Goal: Task Accomplishment & Management: Manage account settings

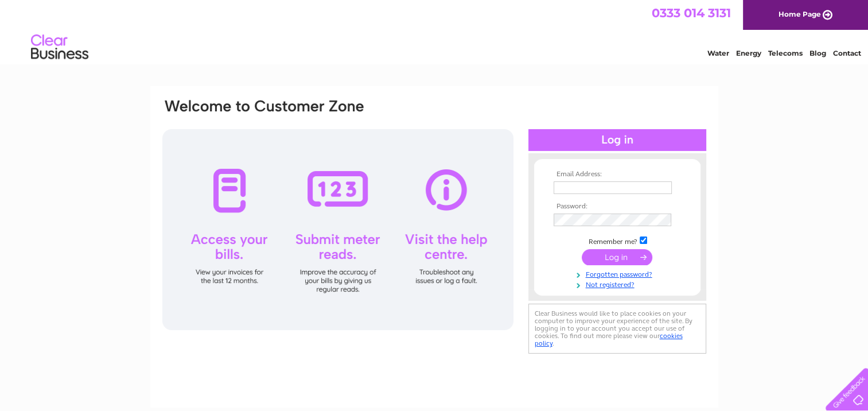
type input "brianausden@live.co.uk"
click at [625, 251] on input "submit" at bounding box center [617, 257] width 71 height 16
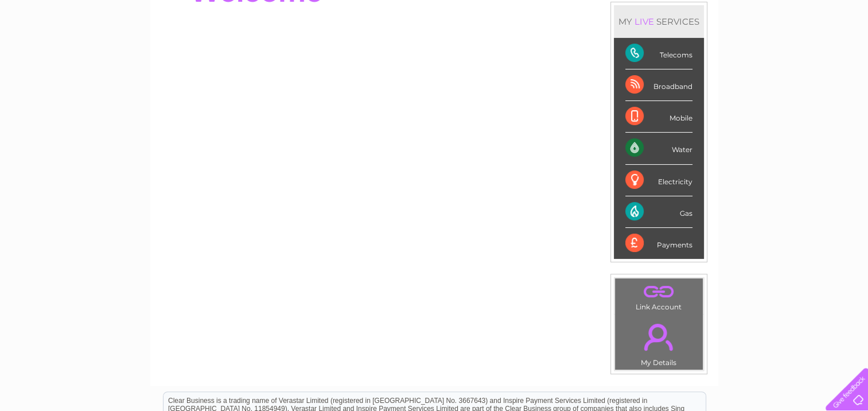
scroll to position [156, 0]
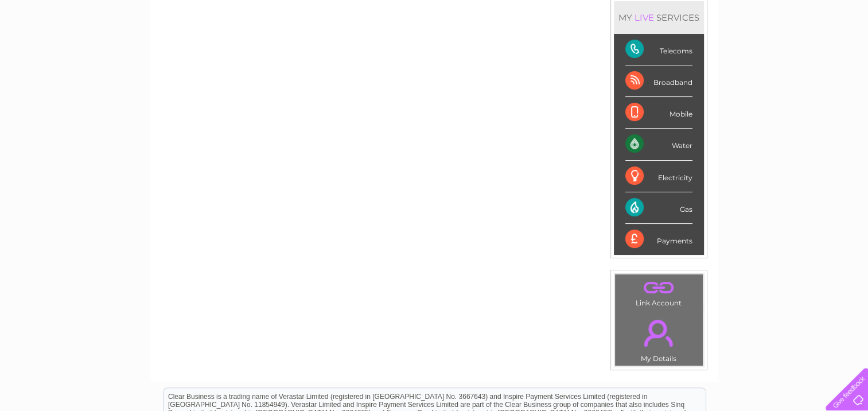
click at [679, 114] on div "Mobile" at bounding box center [658, 113] width 67 height 32
click at [638, 114] on div "Mobile" at bounding box center [658, 113] width 67 height 32
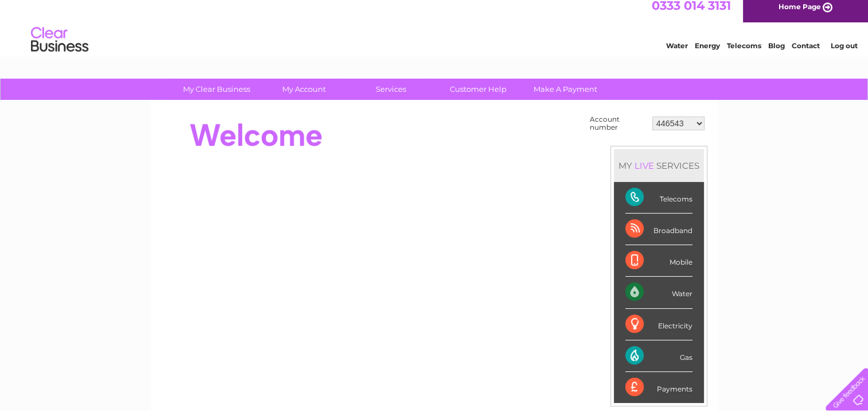
scroll to position [0, 0]
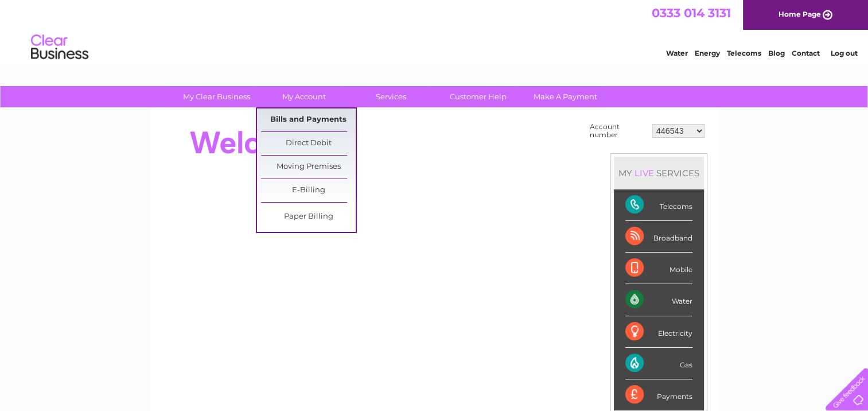
click at [312, 115] on link "Bills and Payments" at bounding box center [308, 119] width 95 height 23
click at [308, 119] on link "Bills and Payments" at bounding box center [308, 119] width 95 height 23
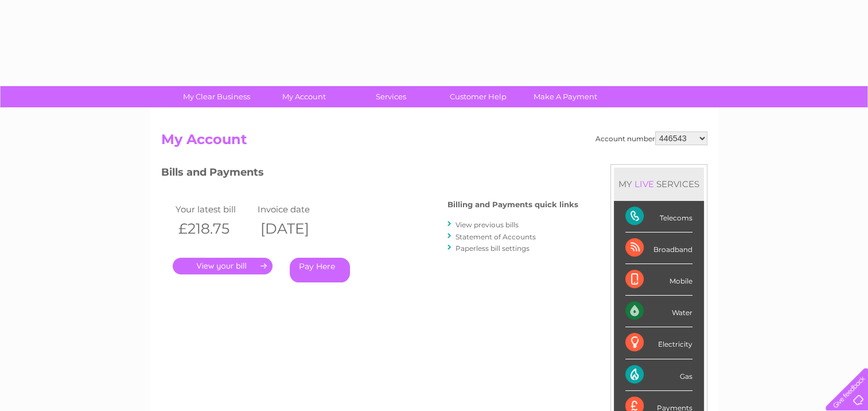
click at [243, 265] on link "." at bounding box center [223, 266] width 100 height 17
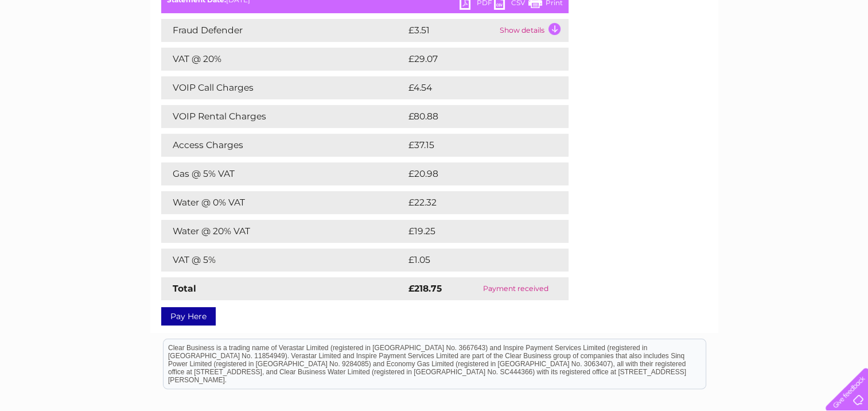
scroll to position [185, 0]
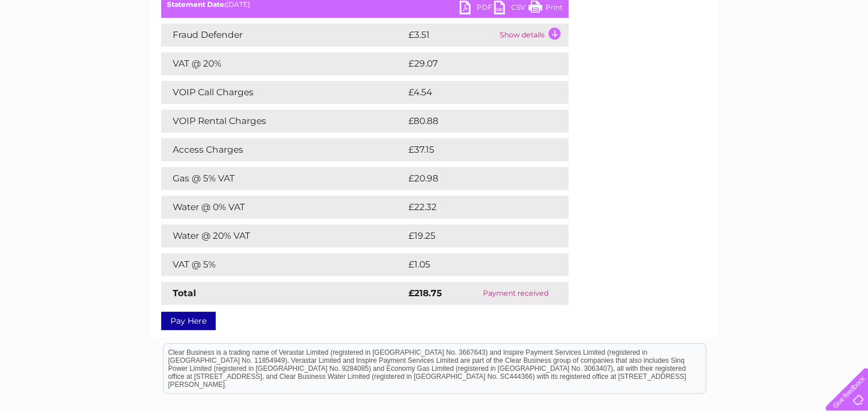
drag, startPoint x: 550, startPoint y: 6, endPoint x: 156, endPoint y: 10, distance: 394.8
click at [550, 6] on link "Print" at bounding box center [545, 9] width 34 height 17
click at [482, 6] on link "PDF" at bounding box center [477, 9] width 34 height 17
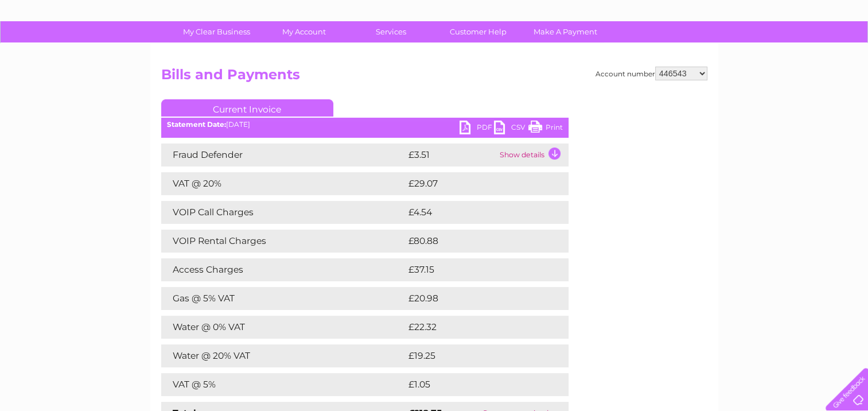
scroll to position [68, 0]
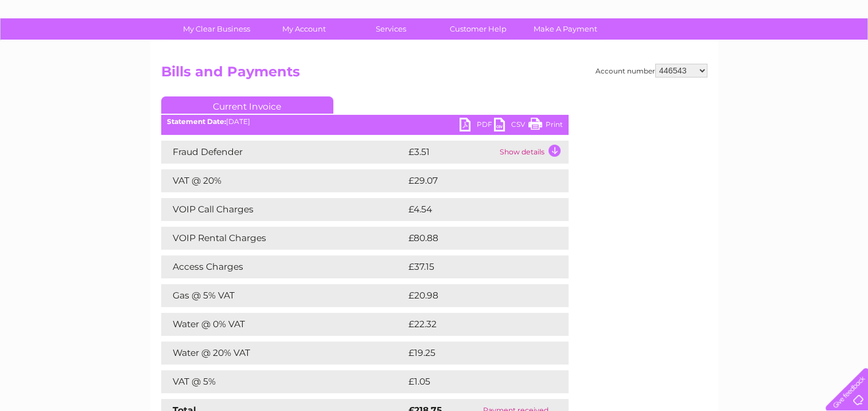
click at [553, 125] on link "Print" at bounding box center [545, 126] width 34 height 17
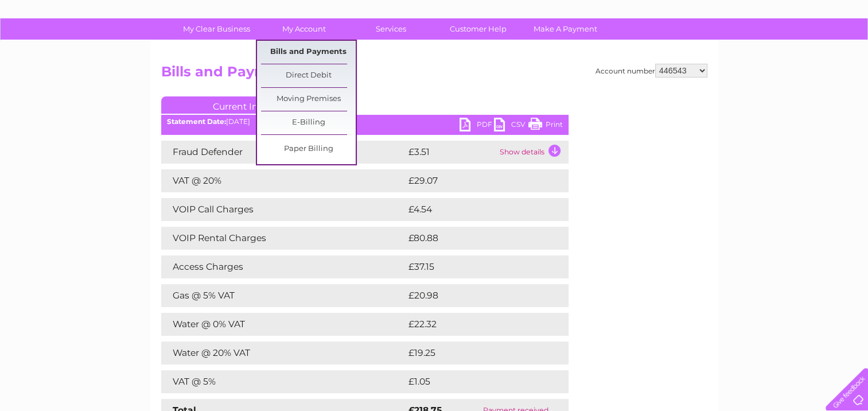
click at [321, 54] on link "Bills and Payments" at bounding box center [308, 52] width 95 height 23
click at [310, 52] on link "Bills and Payments" at bounding box center [308, 52] width 95 height 23
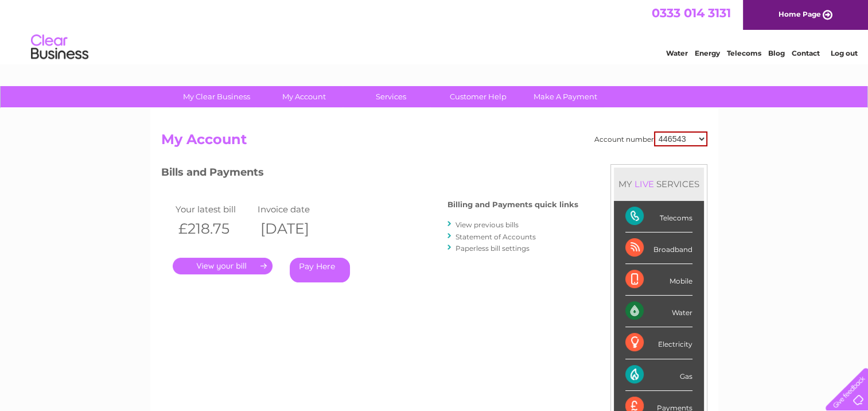
click at [503, 234] on link "Statement of Accounts" at bounding box center [496, 236] width 80 height 9
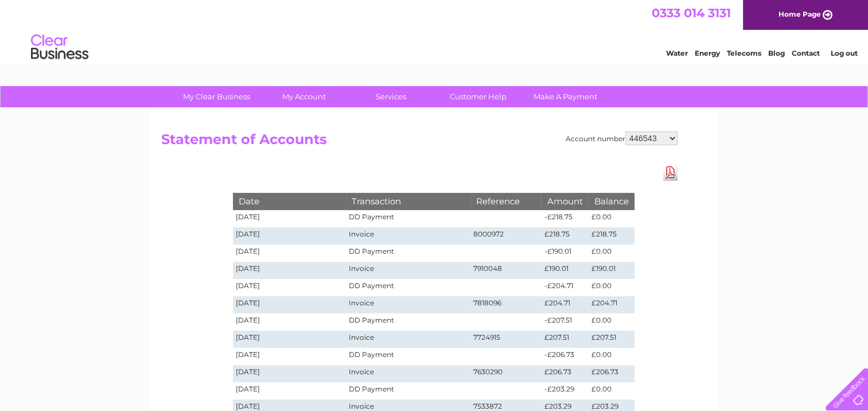
click at [262, 221] on td "20/08/2025" at bounding box center [290, 218] width 114 height 17
click at [662, 142] on select "446543 30265262 30286555 30291610" at bounding box center [651, 138] width 52 height 14
click at [259, 219] on td "20/08/2025" at bounding box center [290, 218] width 114 height 17
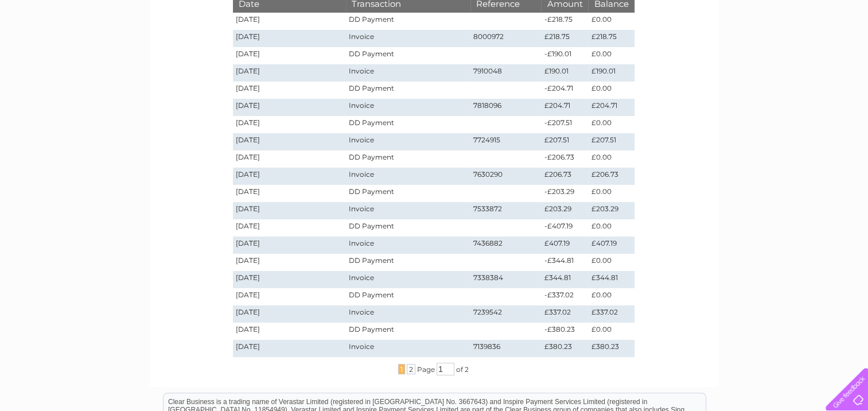
scroll to position [203, 0]
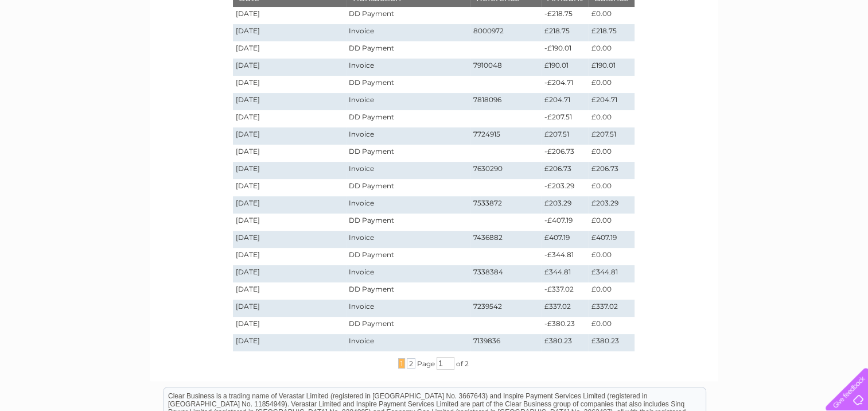
click at [256, 25] on td "11/08/2025" at bounding box center [290, 32] width 114 height 17
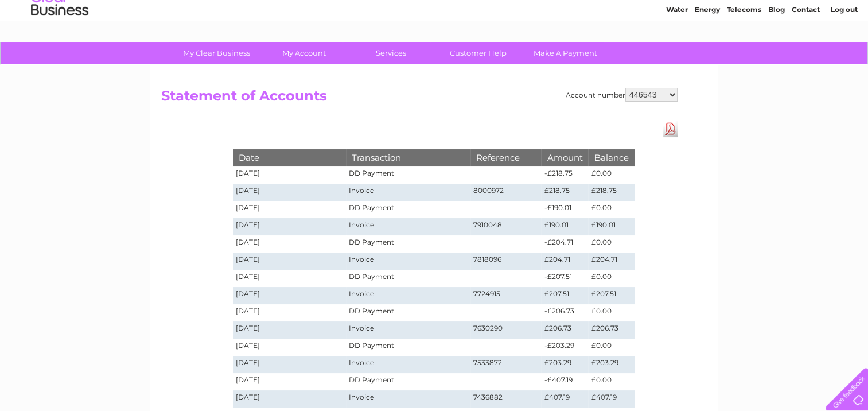
scroll to position [46, 0]
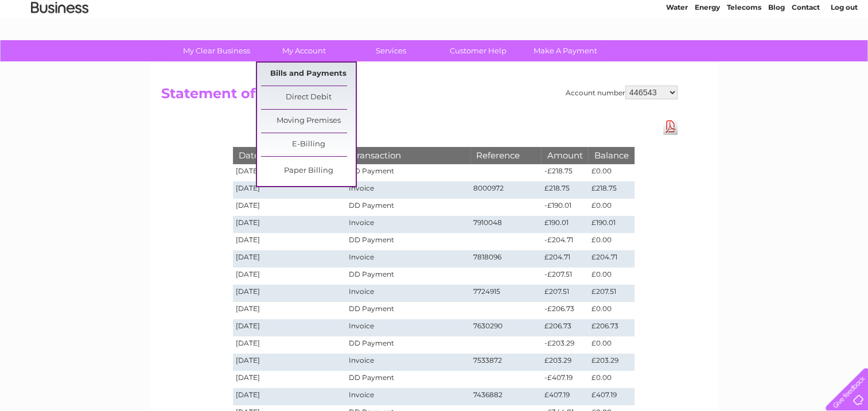
click at [310, 80] on link "Bills and Payments" at bounding box center [308, 74] width 95 height 23
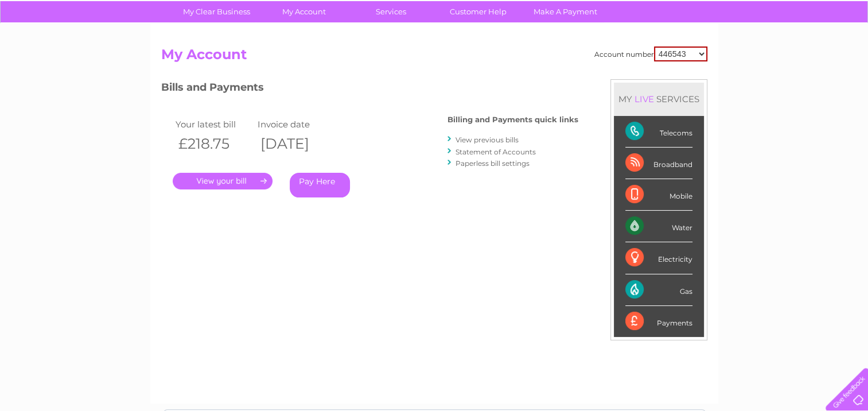
scroll to position [116, 0]
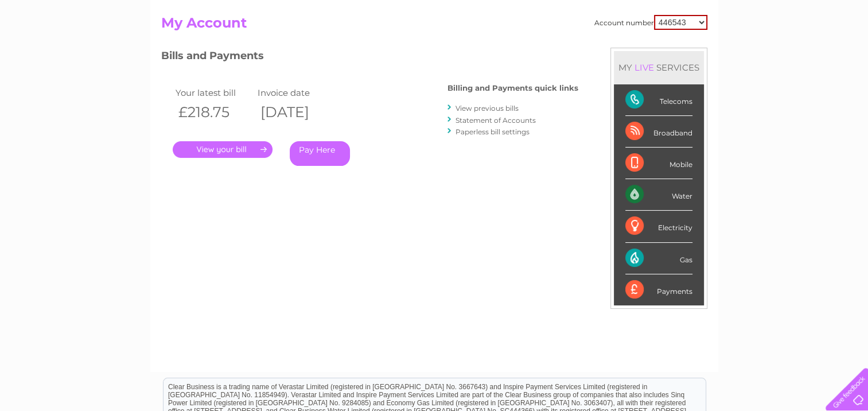
click at [477, 106] on link "View previous bills" at bounding box center [487, 108] width 63 height 9
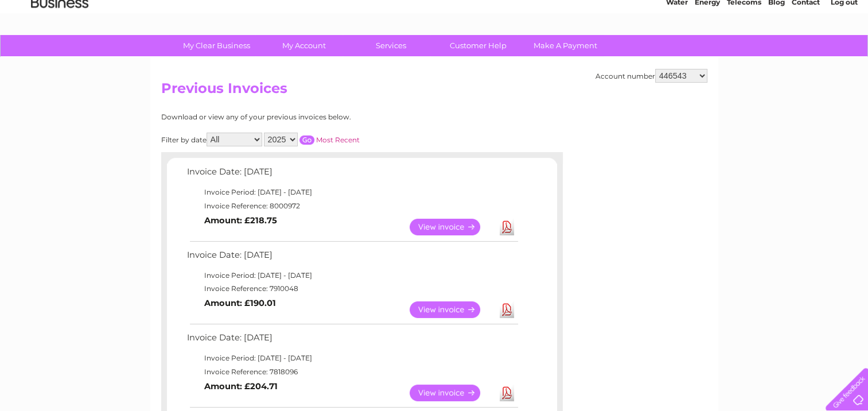
scroll to position [55, 0]
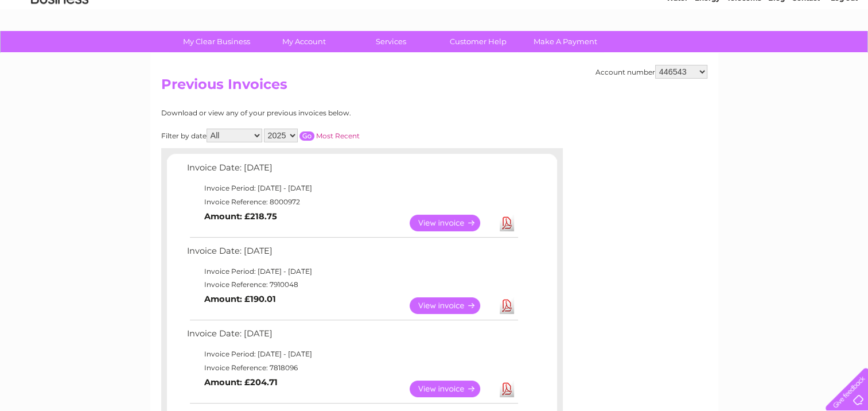
click at [510, 220] on link "Download" at bounding box center [507, 223] width 14 height 17
click at [425, 220] on link "View" at bounding box center [452, 223] width 84 height 17
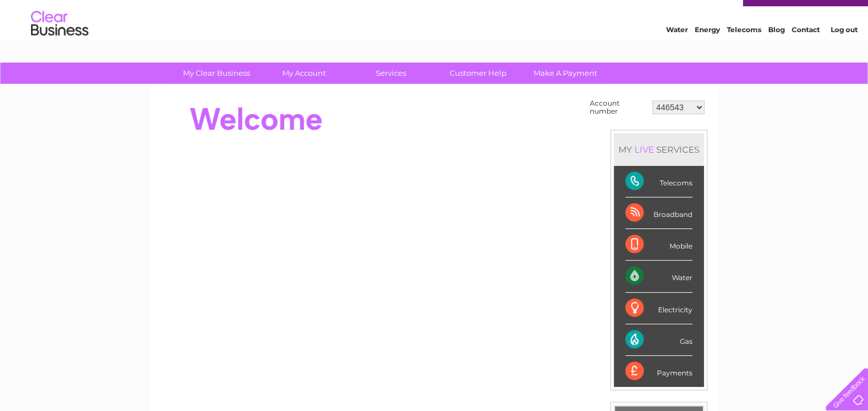
scroll to position [37, 0]
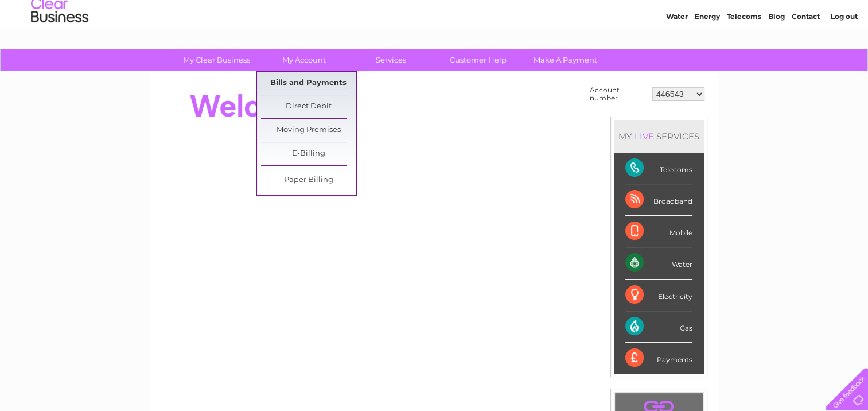
click at [308, 77] on link "Bills and Payments" at bounding box center [308, 83] width 95 height 23
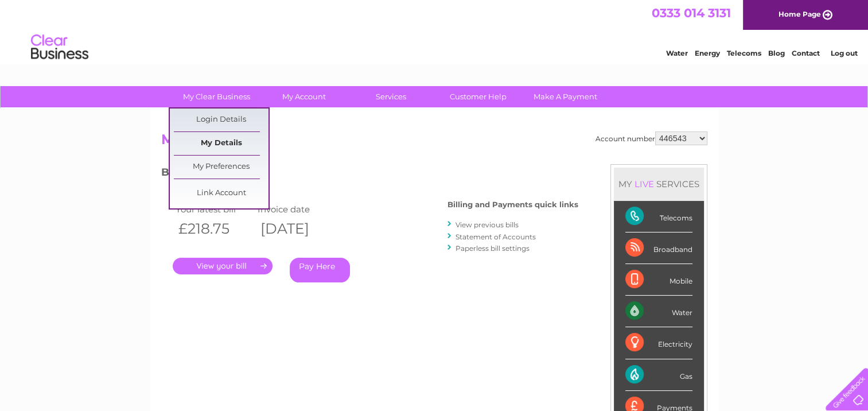
click at [229, 142] on link "My Details" at bounding box center [221, 143] width 95 height 23
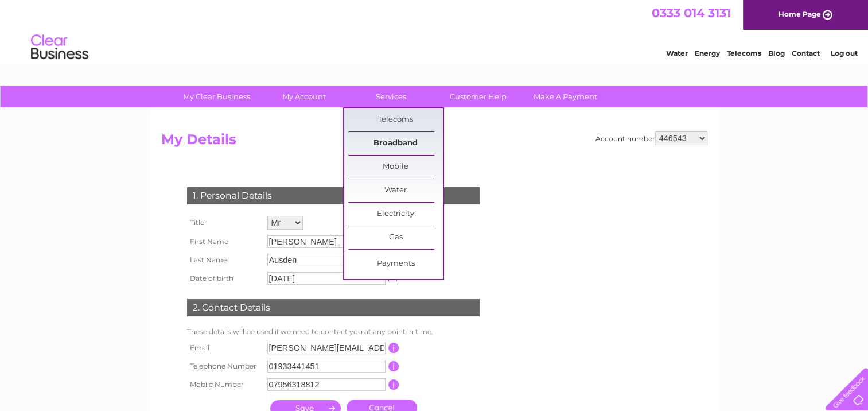
click at [404, 143] on link "Broadband" at bounding box center [395, 143] width 95 height 23
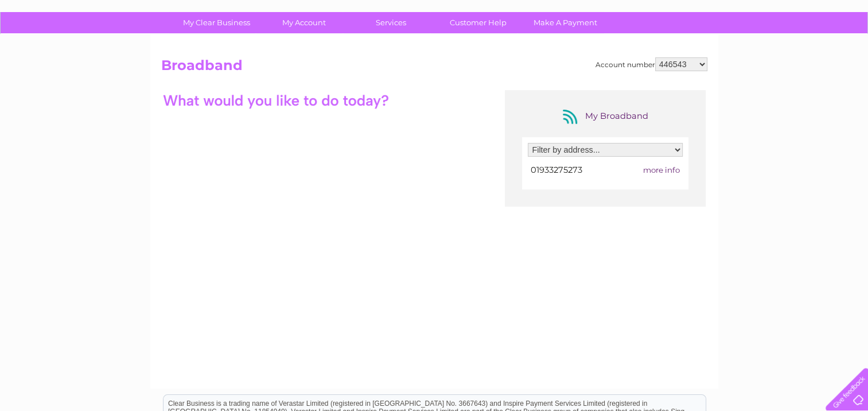
scroll to position [75, 0]
click at [480, 27] on link "Customer Help" at bounding box center [478, 21] width 95 height 21
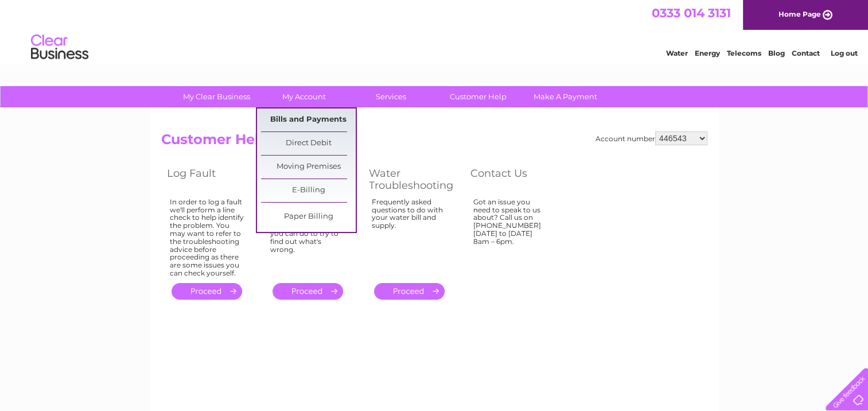
click at [322, 116] on link "Bills and Payments" at bounding box center [308, 119] width 95 height 23
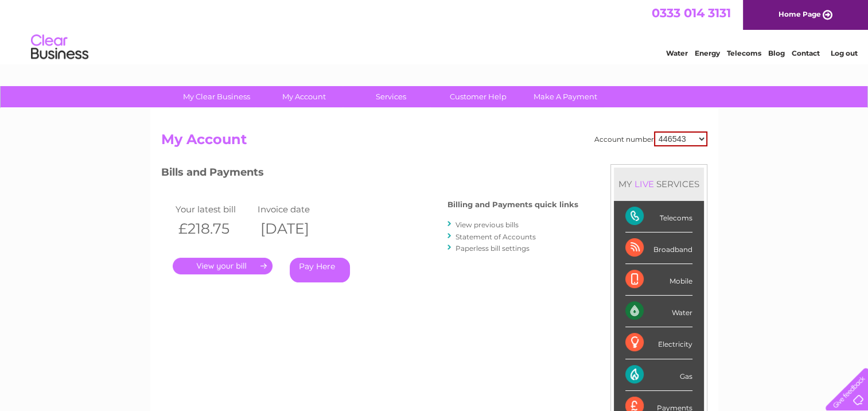
click at [475, 234] on link "Statement of Accounts" at bounding box center [496, 236] width 80 height 9
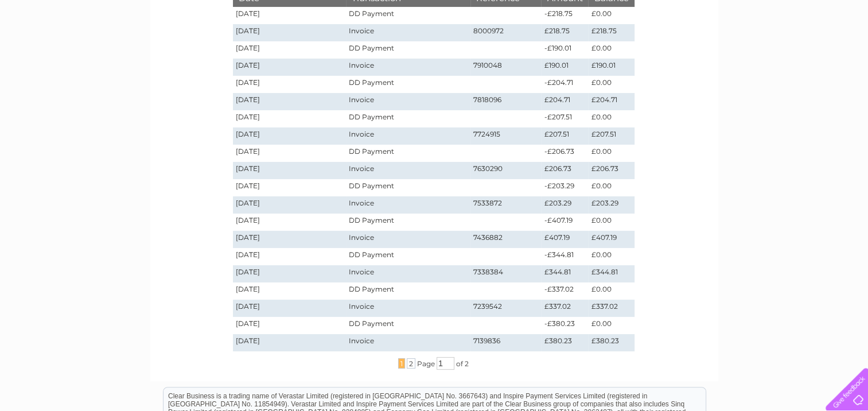
scroll to position [245, 0]
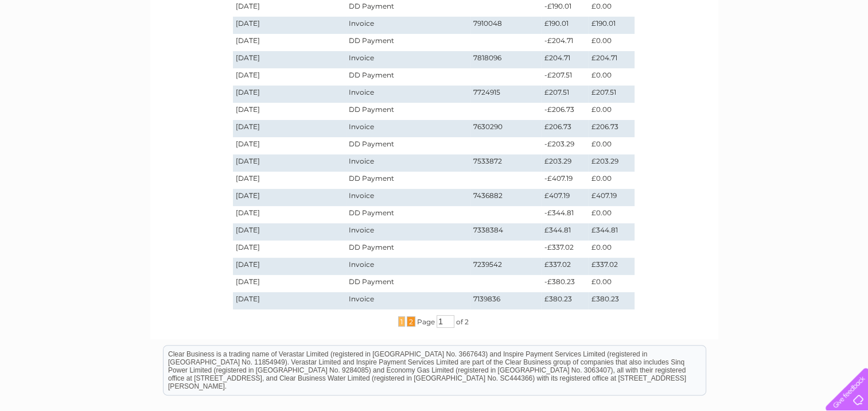
click at [409, 321] on span "2" at bounding box center [411, 321] width 9 height 10
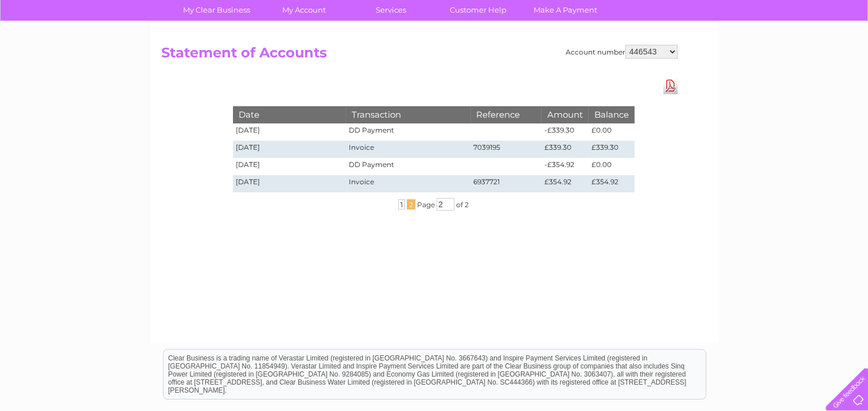
scroll to position [37, 0]
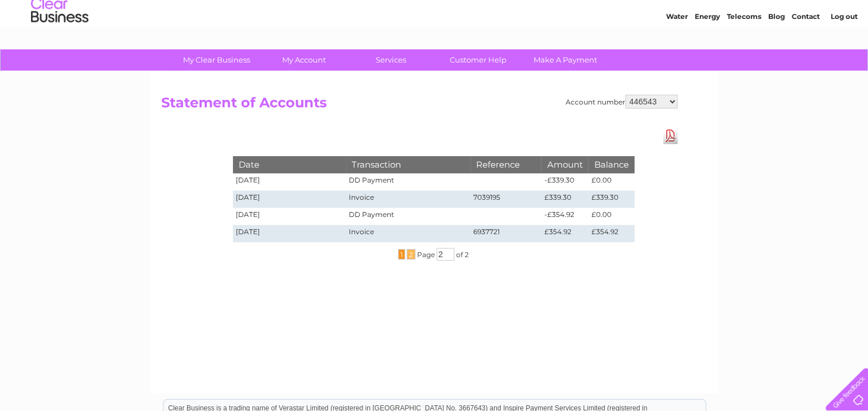
click at [399, 254] on span "1" at bounding box center [401, 254] width 7 height 10
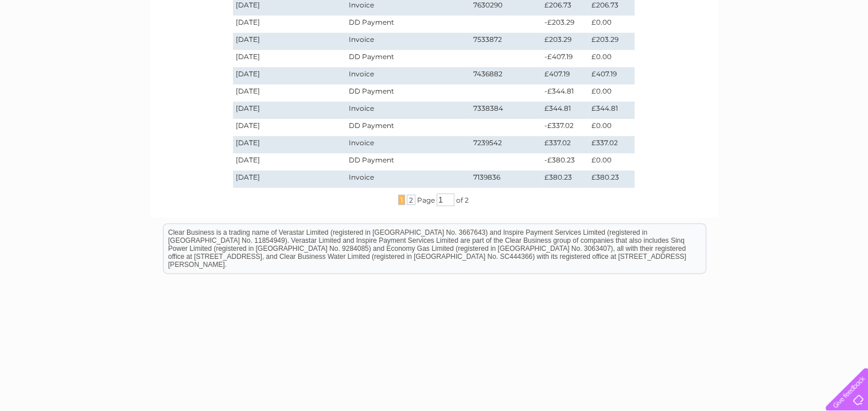
scroll to position [365, 0]
click at [411, 201] on span "2" at bounding box center [411, 201] width 9 height 10
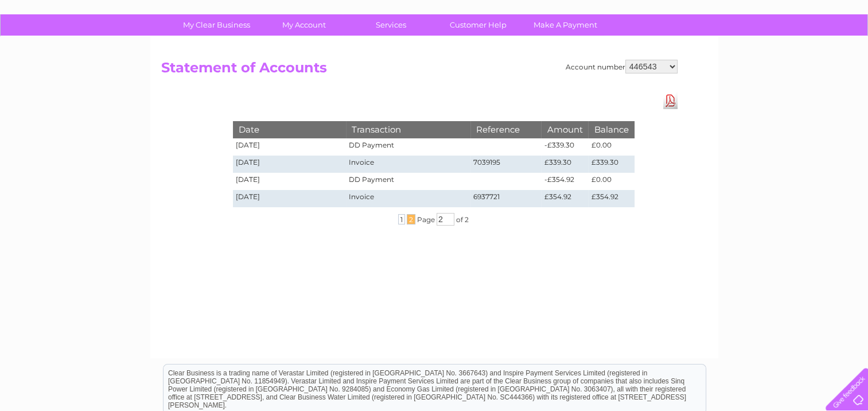
scroll to position [72, 0]
